Goal: Transaction & Acquisition: Download file/media

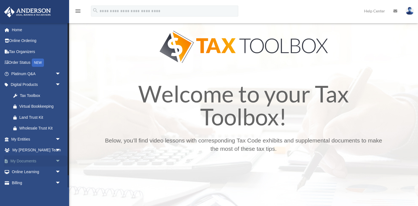
click at [56, 160] on span "arrow_drop_down" at bounding box center [60, 161] width 11 height 11
click at [24, 170] on link "Box" at bounding box center [38, 172] width 61 height 11
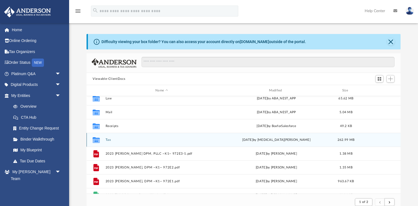
scroll to position [48, 0]
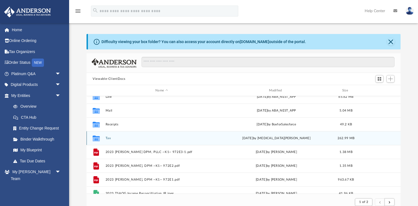
click at [284, 138] on div "[DATE] by [MEDICAL_DATA][PERSON_NAME]" at bounding box center [276, 138] width 112 height 5
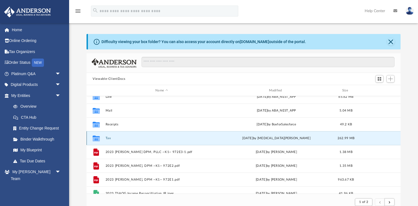
click at [96, 137] on icon "grid" at bounding box center [96, 139] width 7 height 4
click at [98, 140] on icon "grid" at bounding box center [96, 139] width 7 height 6
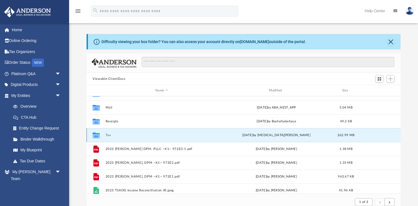
scroll to position [48, 0]
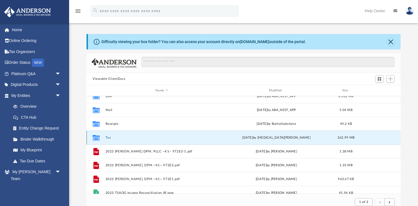
click at [282, 137] on div "[DATE] by [MEDICAL_DATA][PERSON_NAME]" at bounding box center [276, 138] width 112 height 5
click at [341, 138] on span "262.99 MB" at bounding box center [346, 137] width 17 height 3
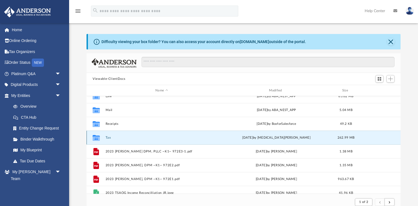
click at [96, 137] on icon "grid" at bounding box center [96, 138] width 7 height 6
click at [110, 137] on button "Tax" at bounding box center [162, 138] width 112 height 4
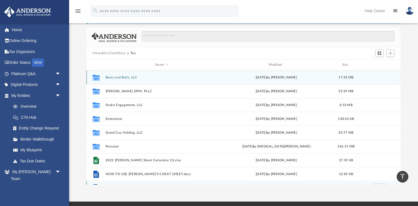
scroll to position [16, 0]
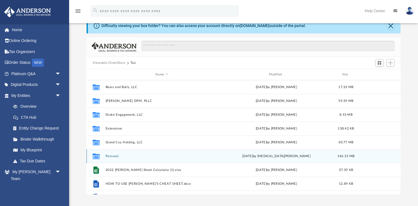
click at [97, 157] on icon "grid" at bounding box center [96, 156] width 7 height 6
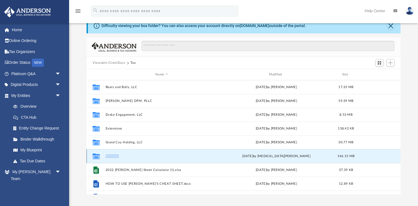
click at [97, 157] on icon "grid" at bounding box center [96, 156] width 7 height 6
click at [117, 155] on button "Personal" at bounding box center [162, 157] width 112 height 4
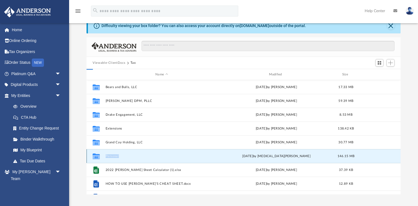
click at [117, 155] on button "Personal" at bounding box center [162, 157] width 112 height 4
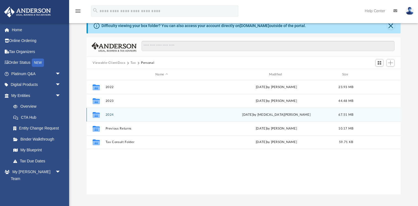
click at [94, 116] on icon "grid" at bounding box center [96, 115] width 7 height 4
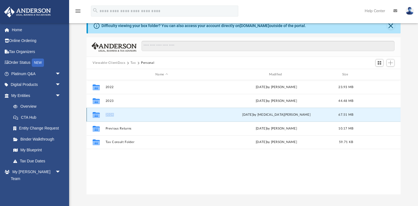
click at [94, 116] on icon "grid" at bounding box center [96, 115] width 7 height 4
click at [113, 115] on button "2024" at bounding box center [162, 115] width 112 height 4
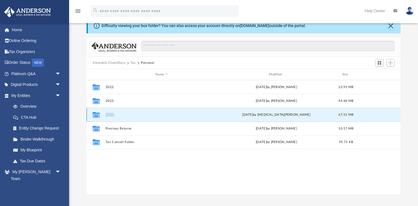
click at [113, 115] on button "2024" at bounding box center [162, 115] width 112 height 4
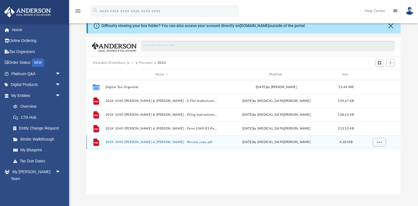
click at [97, 142] on icon "grid" at bounding box center [96, 142] width 6 height 7
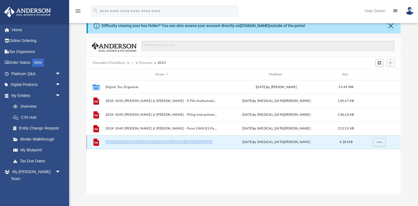
click at [97, 142] on icon "grid" at bounding box center [96, 142] width 6 height 7
click at [131, 140] on button "2024 1040 [PERSON_NAME] & [PERSON_NAME] - Review copy.pdf" at bounding box center [162, 142] width 112 height 4
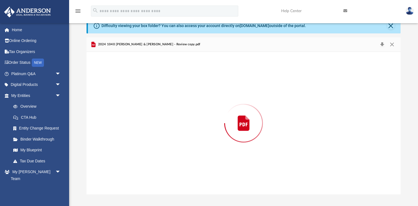
click at [131, 140] on div "Preview" at bounding box center [244, 123] width 314 height 143
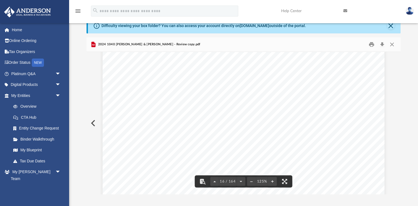
scroll to position [5814, 0]
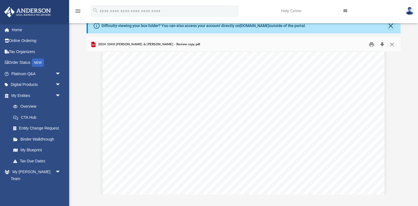
click at [383, 45] on button "Download" at bounding box center [382, 44] width 10 height 9
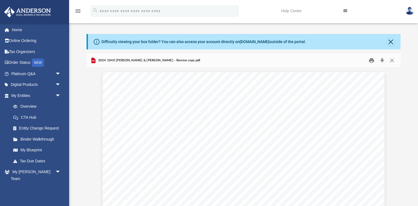
click at [373, 62] on button "Print" at bounding box center [371, 60] width 11 height 9
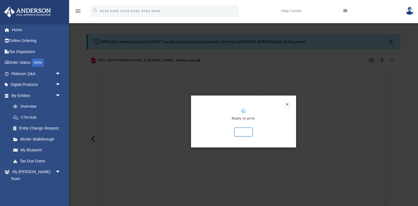
click at [287, 105] on button "Preview" at bounding box center [287, 104] width 7 height 7
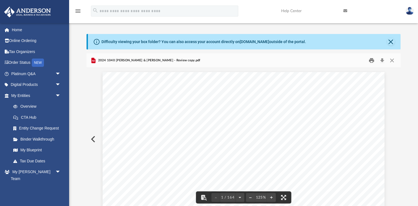
click at [372, 59] on button "Print" at bounding box center [371, 60] width 11 height 9
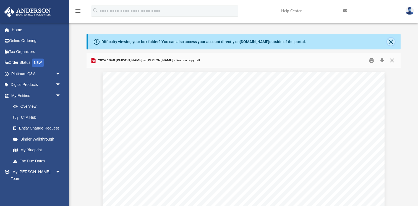
click at [392, 42] on button "Close" at bounding box center [391, 42] width 8 height 8
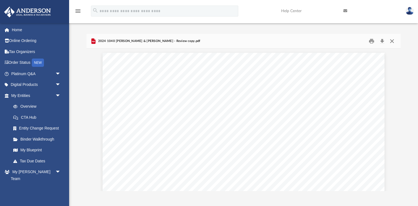
click at [392, 41] on button "Close" at bounding box center [392, 41] width 10 height 9
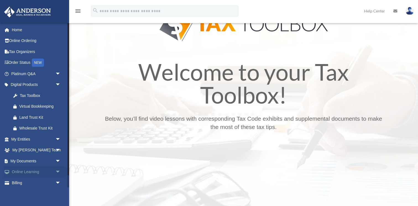
scroll to position [26, 0]
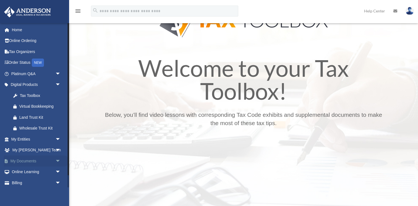
click at [57, 161] on span "arrow_drop_down" at bounding box center [60, 161] width 11 height 11
click at [27, 172] on link "Box" at bounding box center [38, 172] width 61 height 11
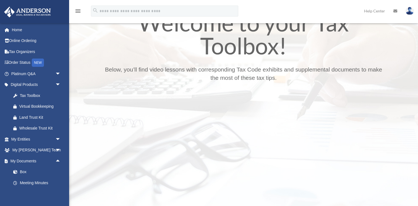
scroll to position [114, 0]
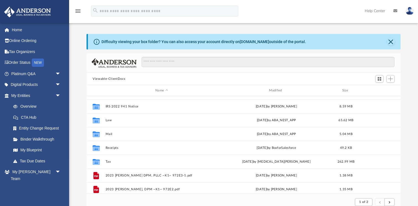
scroll to position [25, 0]
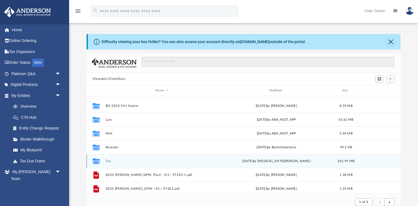
click at [94, 162] on icon "grid" at bounding box center [96, 162] width 7 height 4
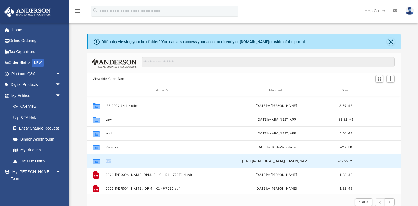
click at [109, 161] on button "Tax" at bounding box center [162, 162] width 112 height 4
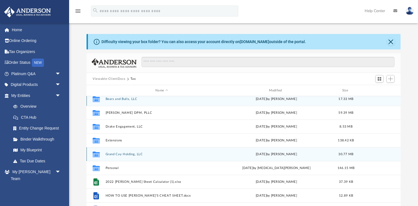
scroll to position [0, 0]
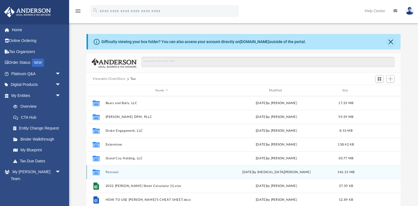
click at [117, 173] on button "Personal" at bounding box center [162, 173] width 112 height 4
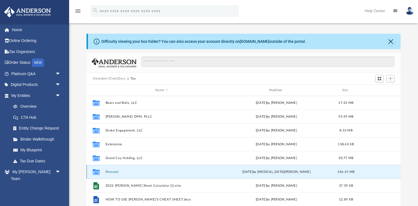
click at [117, 173] on button "Personal" at bounding box center [162, 172] width 112 height 4
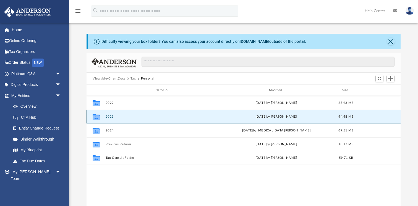
click at [107, 117] on button "2023" at bounding box center [162, 117] width 112 height 4
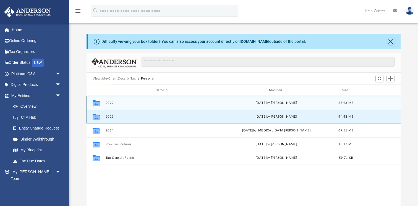
click at [107, 117] on button "2023" at bounding box center [162, 117] width 112 height 4
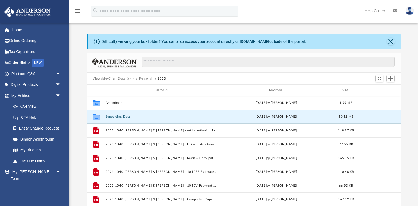
click at [107, 117] on button "Supporting Docs" at bounding box center [162, 117] width 112 height 4
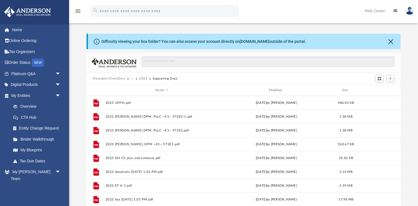
scroll to position [0, 0]
click at [142, 78] on button "2023" at bounding box center [143, 79] width 9 height 5
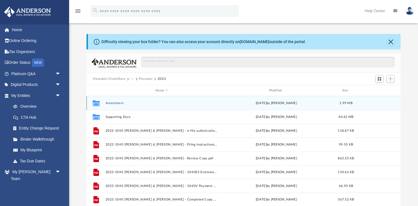
click at [119, 102] on button "Amendment" at bounding box center [162, 103] width 112 height 4
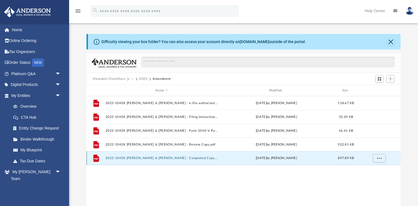
click at [142, 158] on button "2023 1040X Hughes, David & Jessica Rutstein - Completed Copy.pdf" at bounding box center [162, 159] width 112 height 4
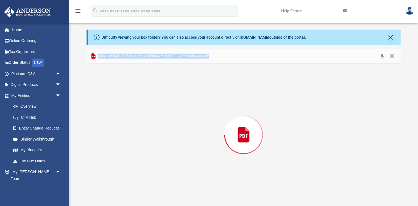
click at [142, 158] on div "Preview" at bounding box center [244, 135] width 314 height 143
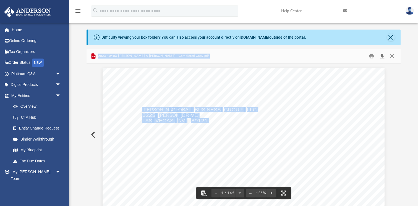
click at [383, 55] on button "Download" at bounding box center [382, 56] width 10 height 9
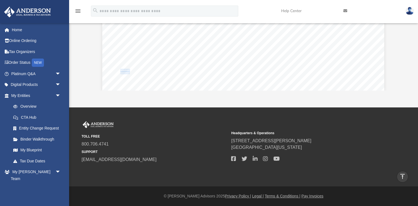
scroll to position [189, 0]
